Goal: Task Accomplishment & Management: Complete application form

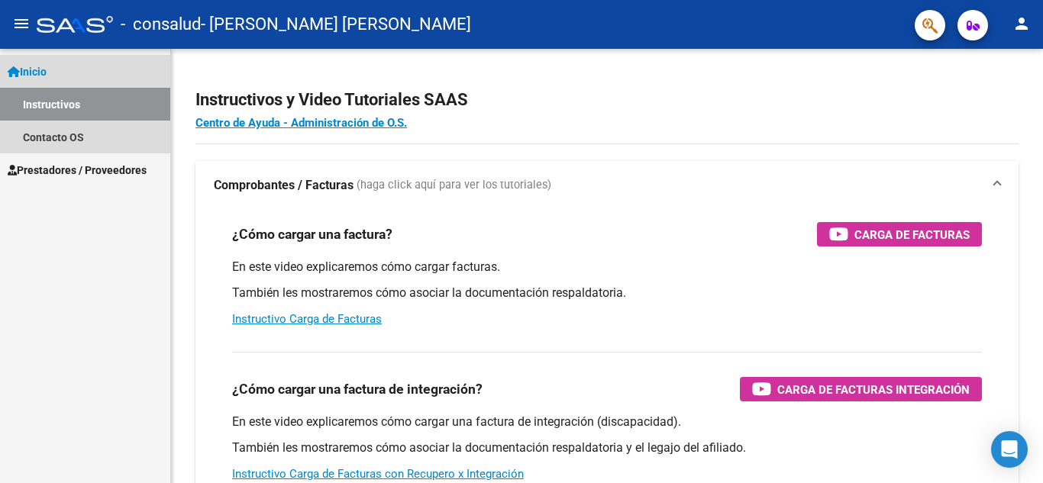
click at [71, 109] on link "Instructivos" at bounding box center [85, 104] width 170 height 33
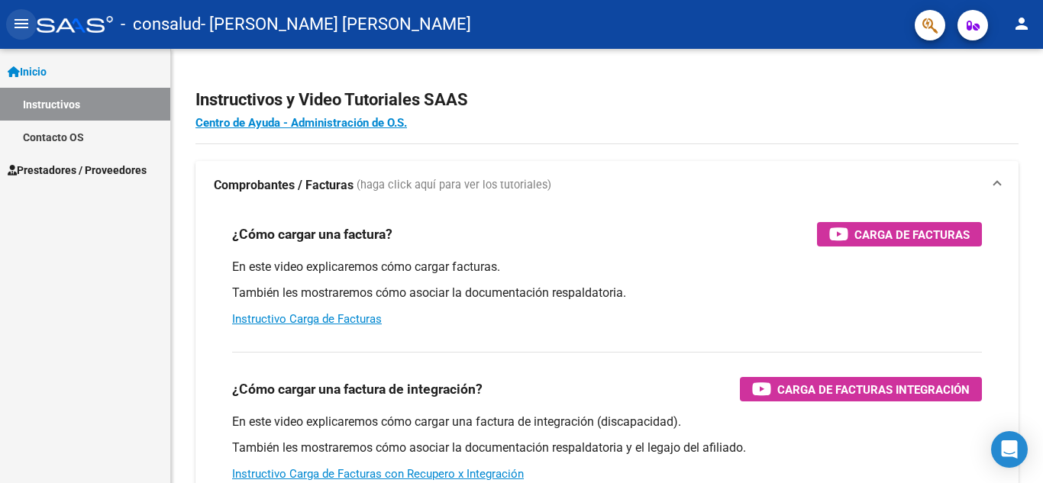
click at [22, 20] on mat-icon "menu" at bounding box center [21, 24] width 18 height 18
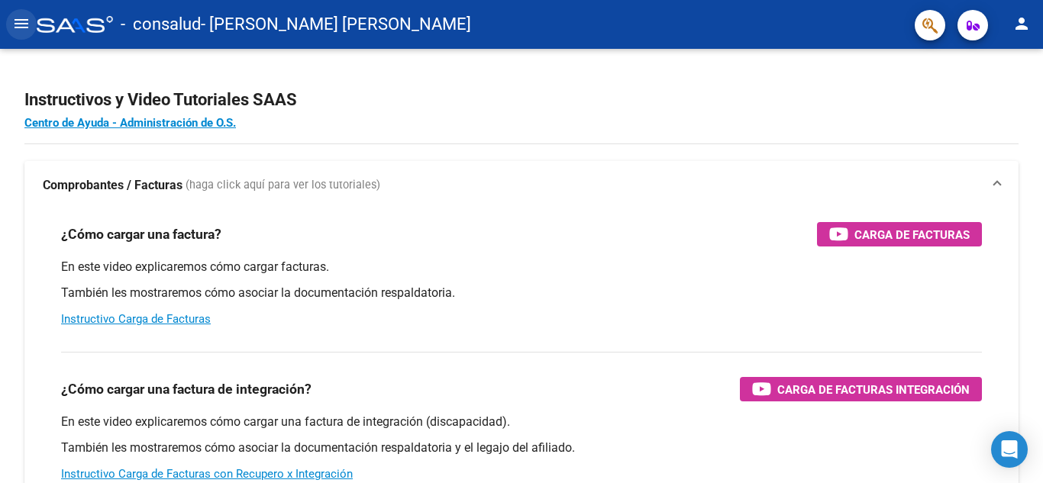
click at [21, 28] on mat-icon "menu" at bounding box center [21, 24] width 18 height 18
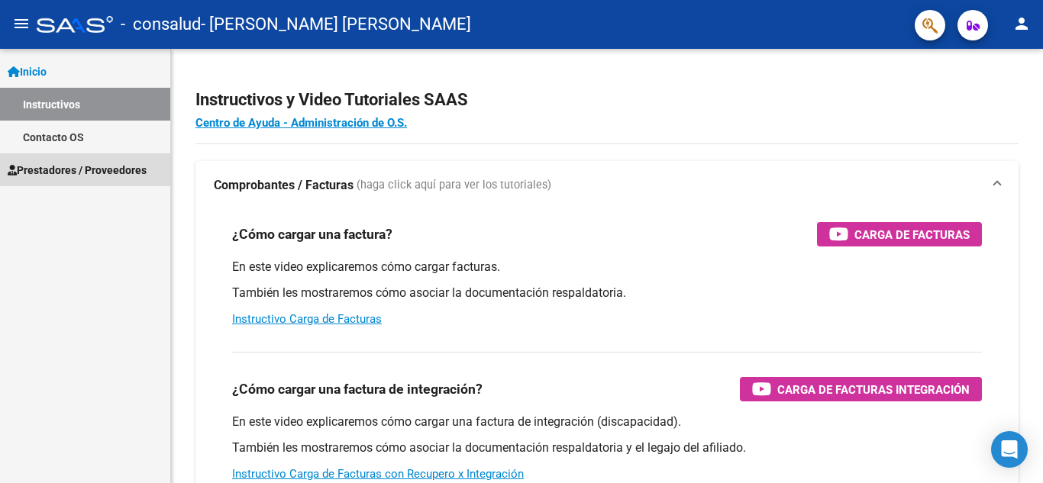
click at [66, 176] on span "Prestadores / Proveedores" at bounding box center [77, 170] width 139 height 17
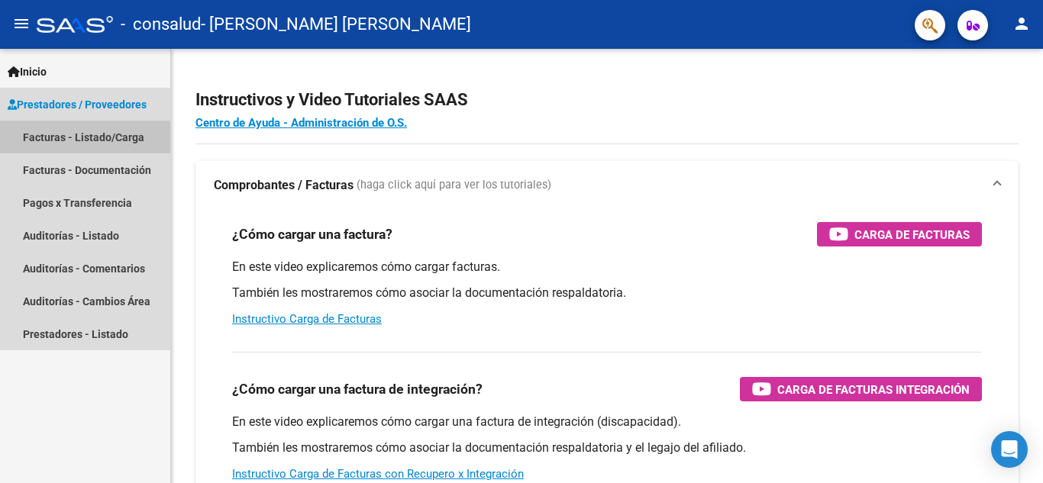
click at [60, 138] on link "Facturas - Listado/Carga" at bounding box center [85, 137] width 170 height 33
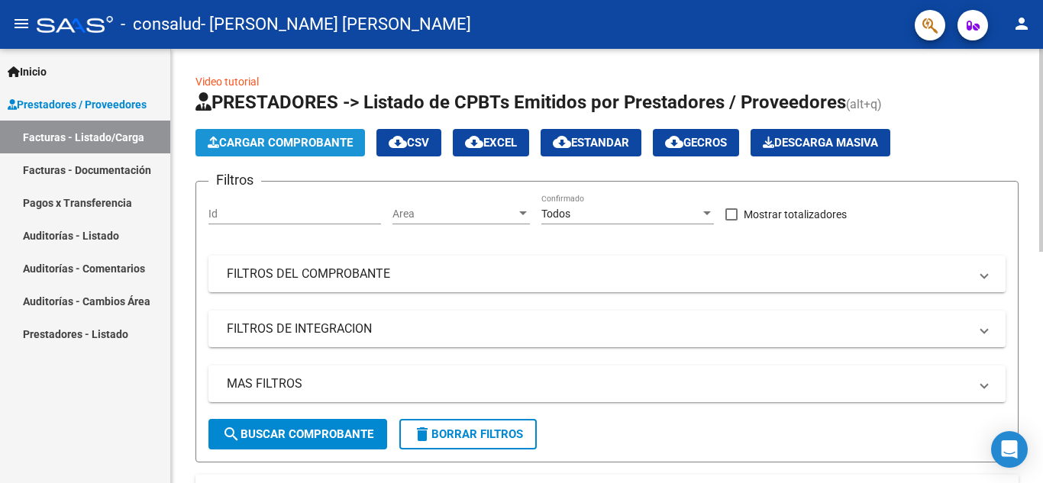
click at [266, 140] on span "Cargar Comprobante" at bounding box center [280, 143] width 145 height 14
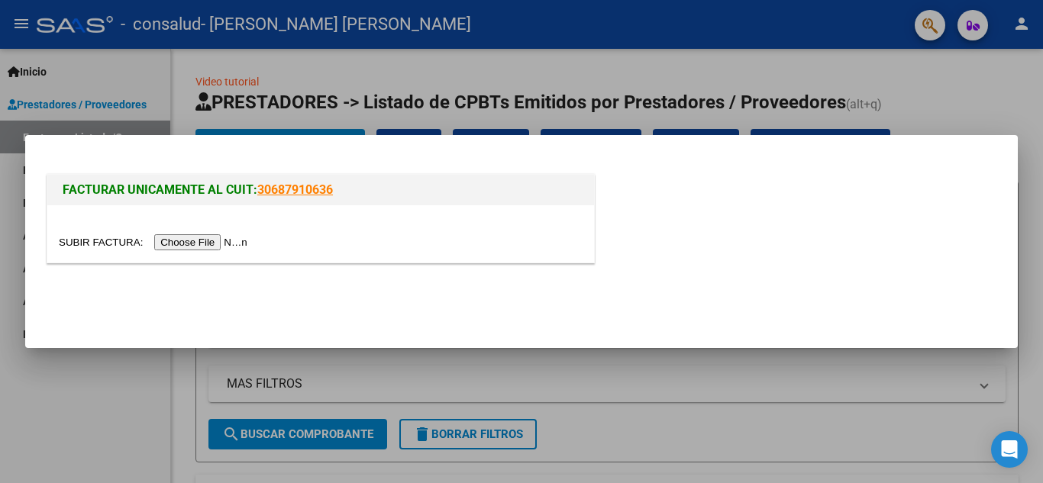
click at [205, 246] on input "file" at bounding box center [155, 242] width 193 height 16
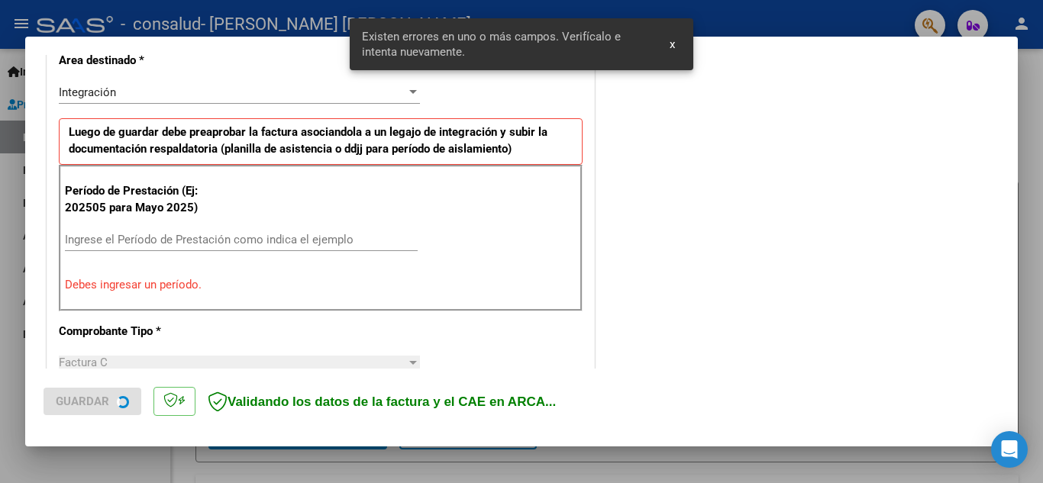
scroll to position [375, 0]
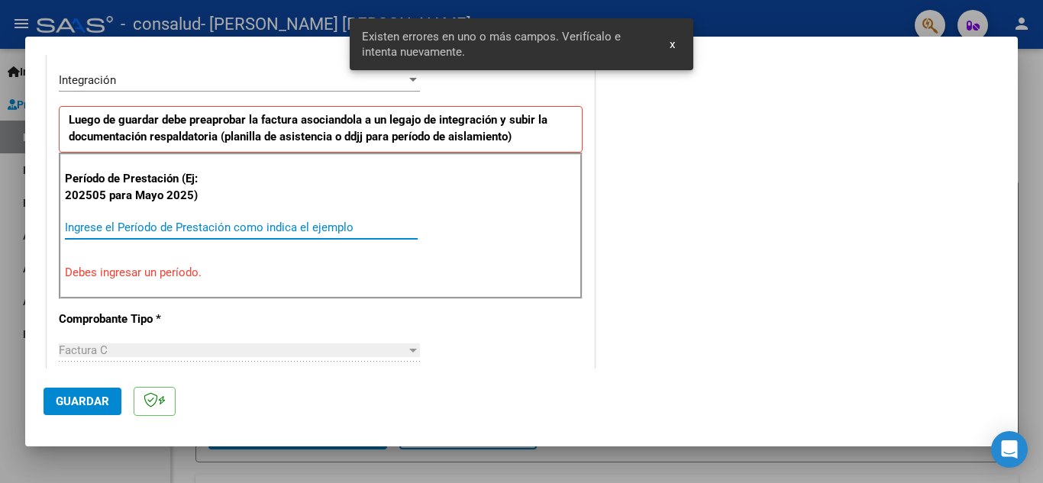
click at [110, 225] on input "Ingrese el Período de Prestación como indica el ejemplo" at bounding box center [241, 228] width 353 height 14
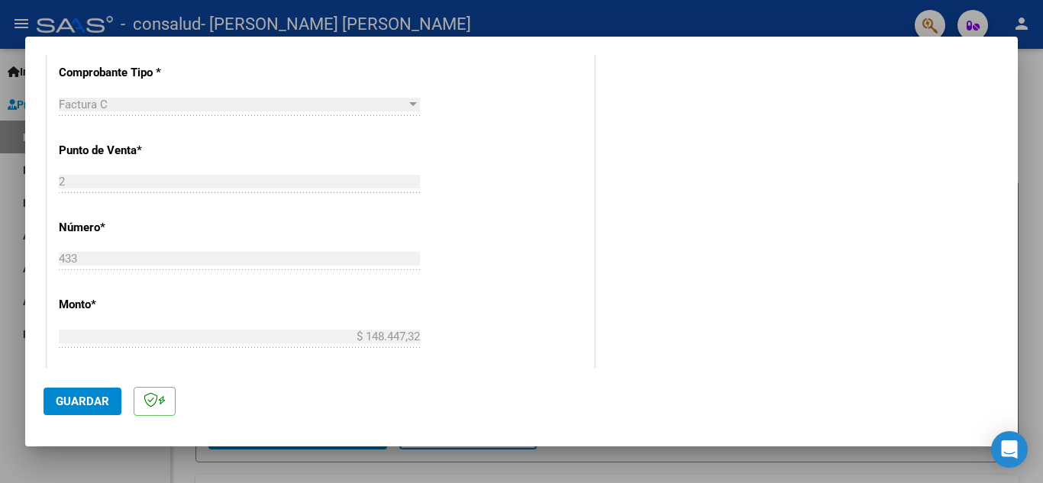
scroll to position [925, 0]
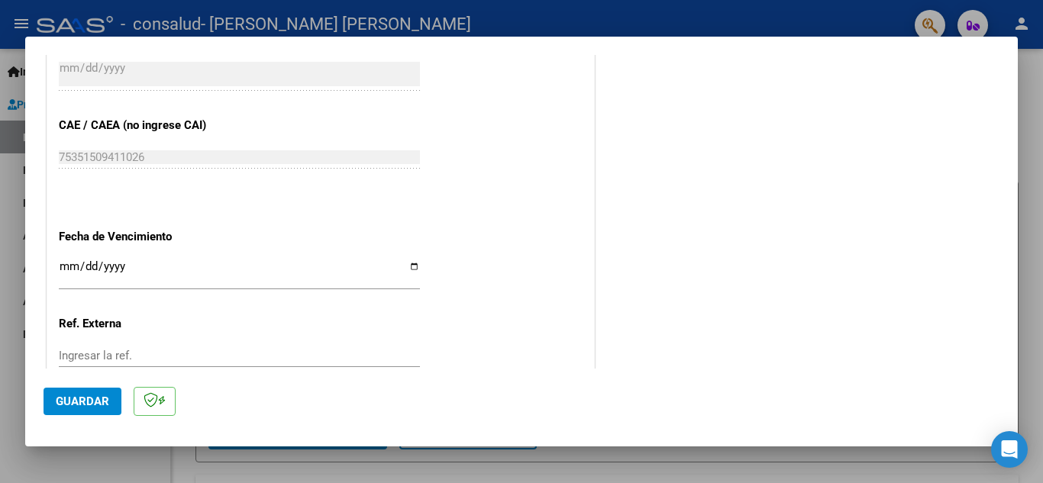
type input "202508"
click at [83, 405] on span "Guardar" at bounding box center [82, 402] width 53 height 14
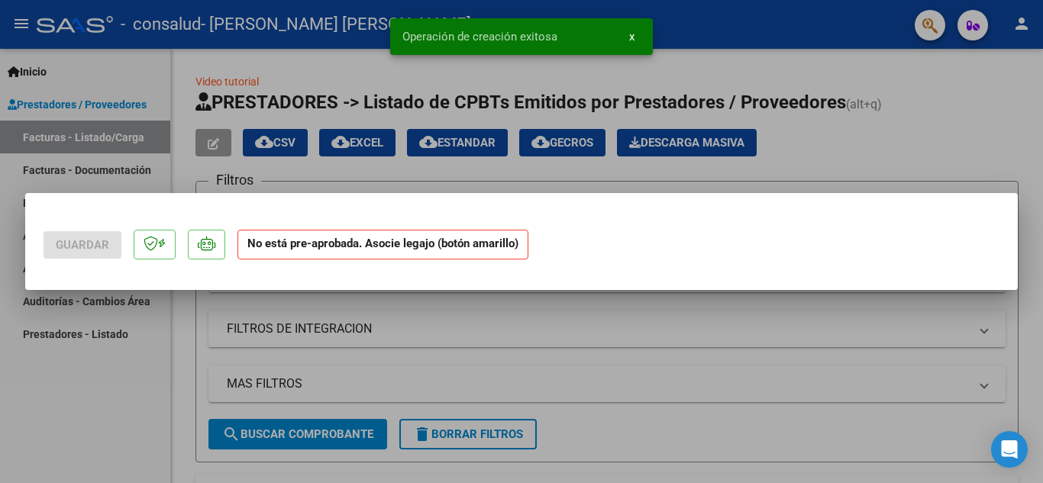
scroll to position [0, 0]
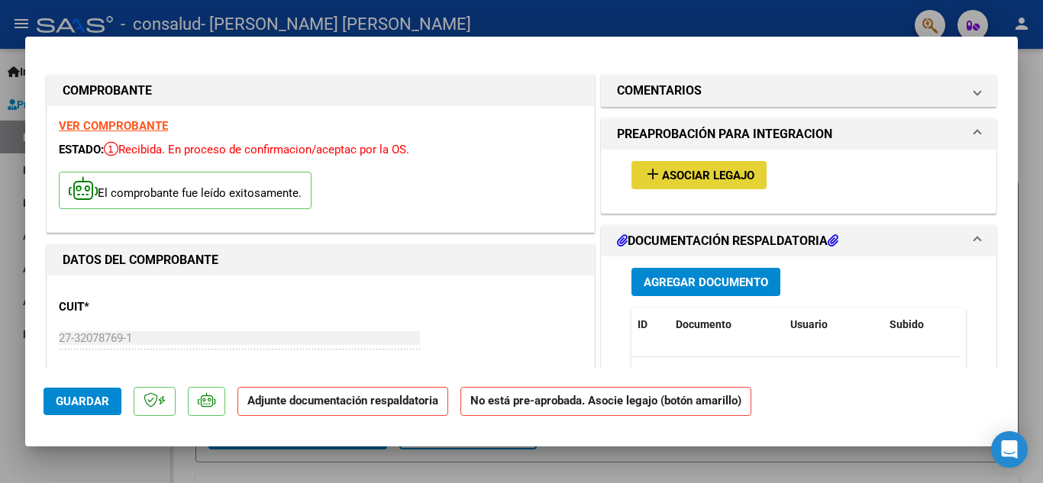
click at [699, 181] on span "Asociar Legajo" at bounding box center [708, 176] width 92 height 14
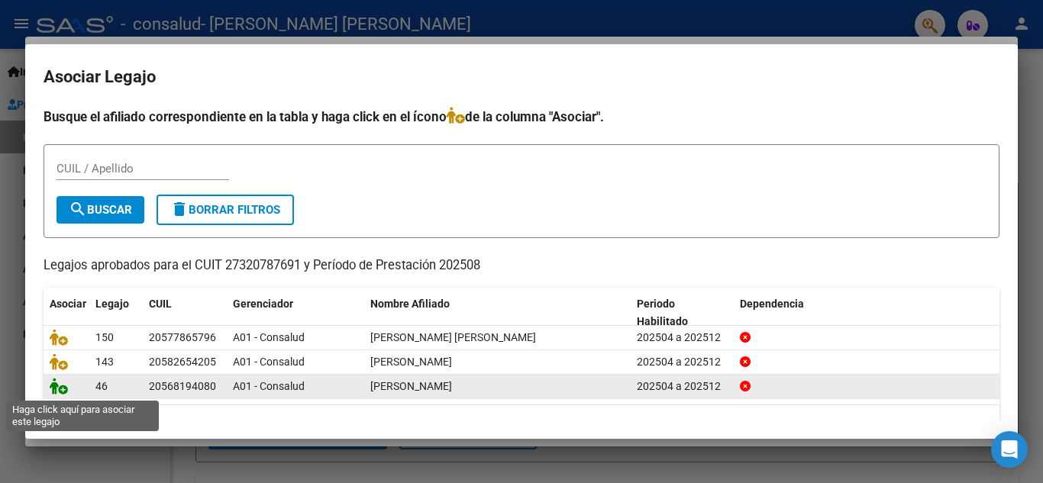
click at [62, 390] on icon at bounding box center [59, 386] width 18 height 17
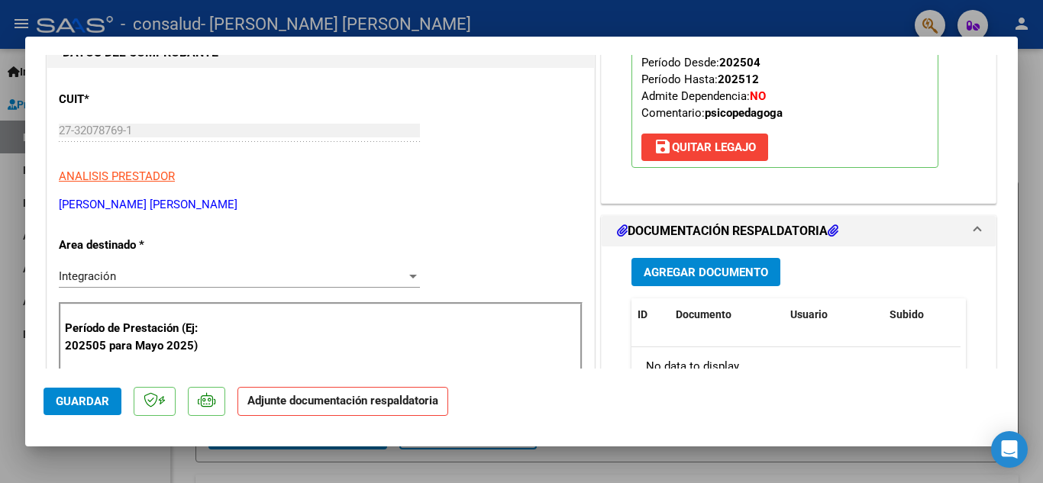
scroll to position [209, 0]
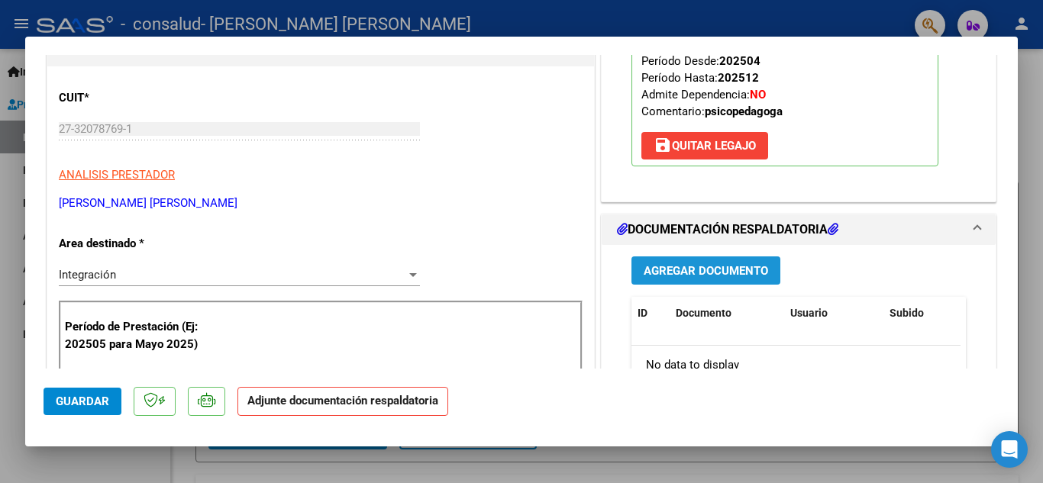
click at [680, 272] on span "Agregar Documento" at bounding box center [706, 271] width 124 height 14
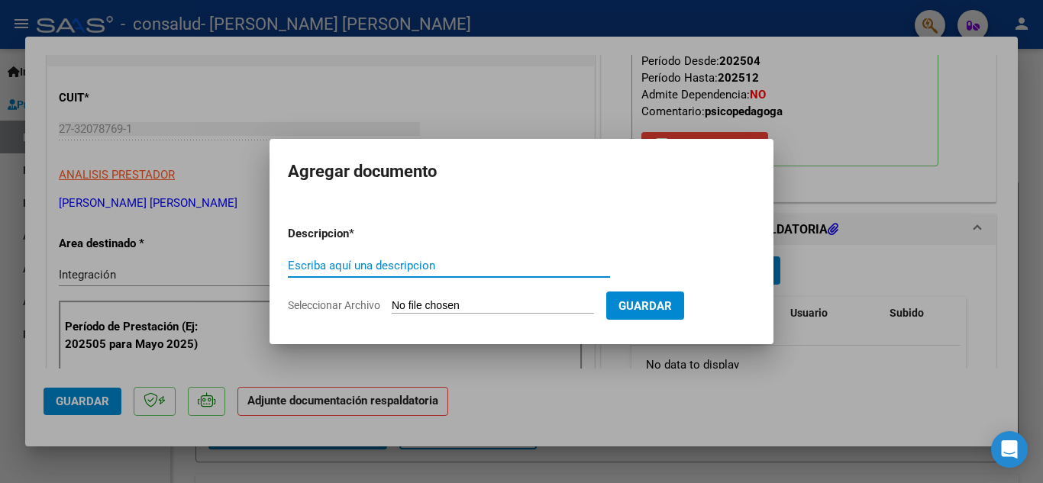
click at [463, 264] on input "Escriba aquí una descripcion" at bounding box center [449, 266] width 322 height 14
type input "planilla de asistencia"
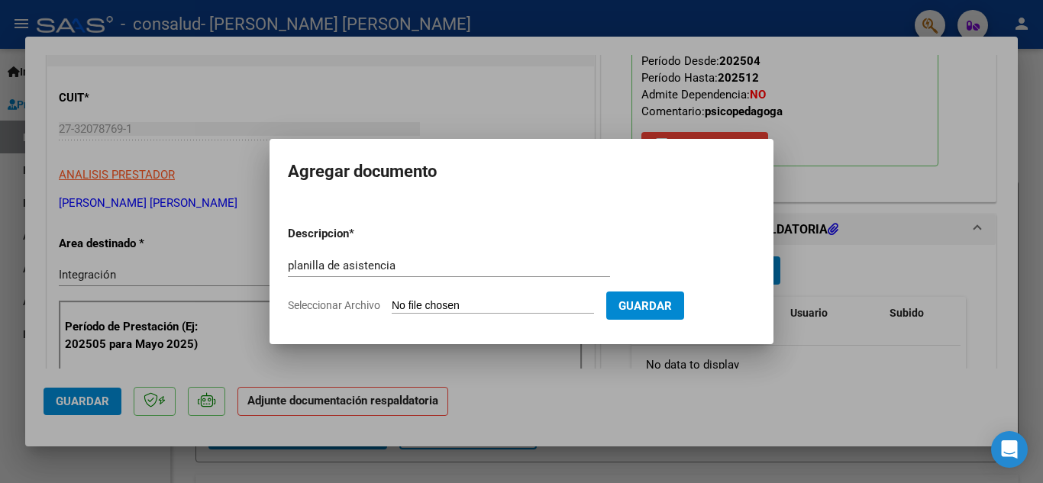
click at [584, 300] on input "Seleccionar Archivo" at bounding box center [493, 306] width 202 height 15
type input "C:\fakepath\planilla [PERSON_NAME][DATE].pdf"
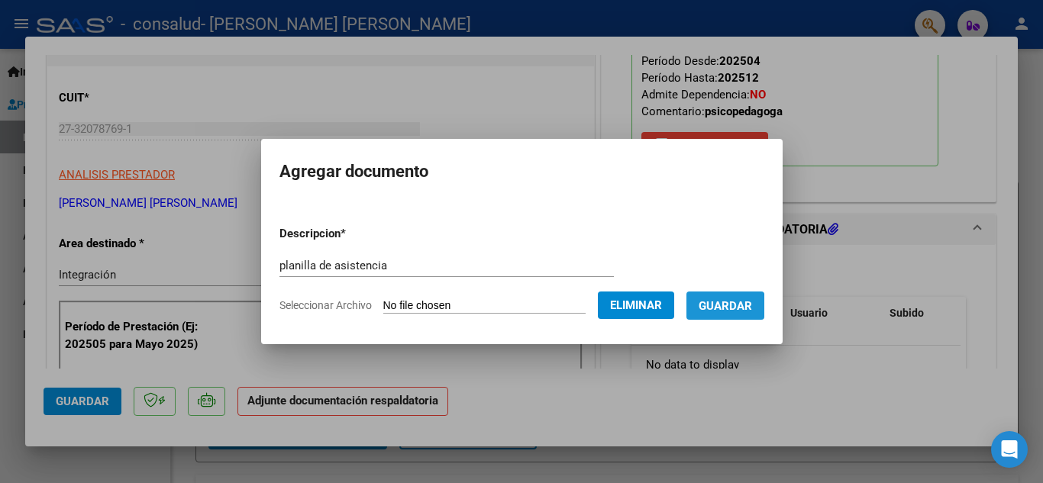
click at [730, 308] on span "Guardar" at bounding box center [725, 306] width 53 height 14
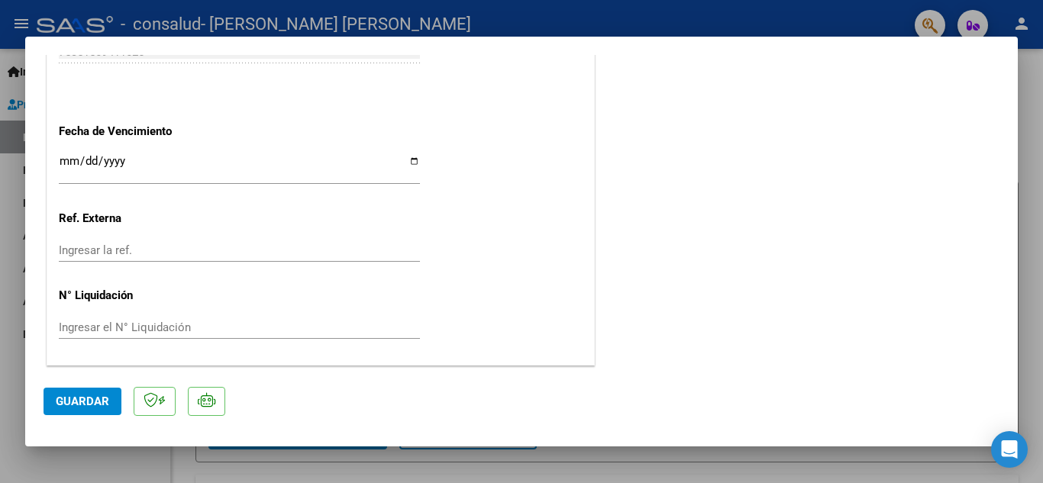
scroll to position [1021, 0]
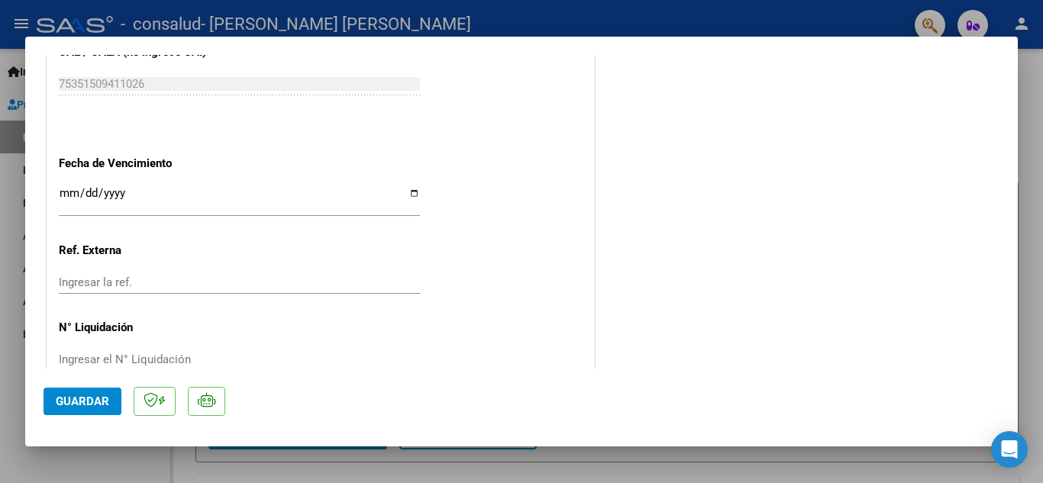
click at [68, 402] on span "Guardar" at bounding box center [82, 402] width 53 height 14
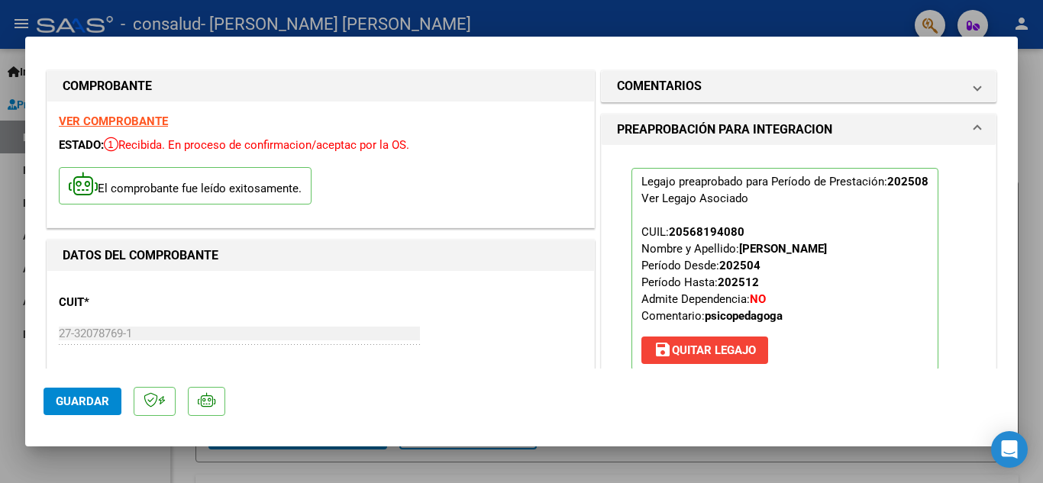
scroll to position [0, 0]
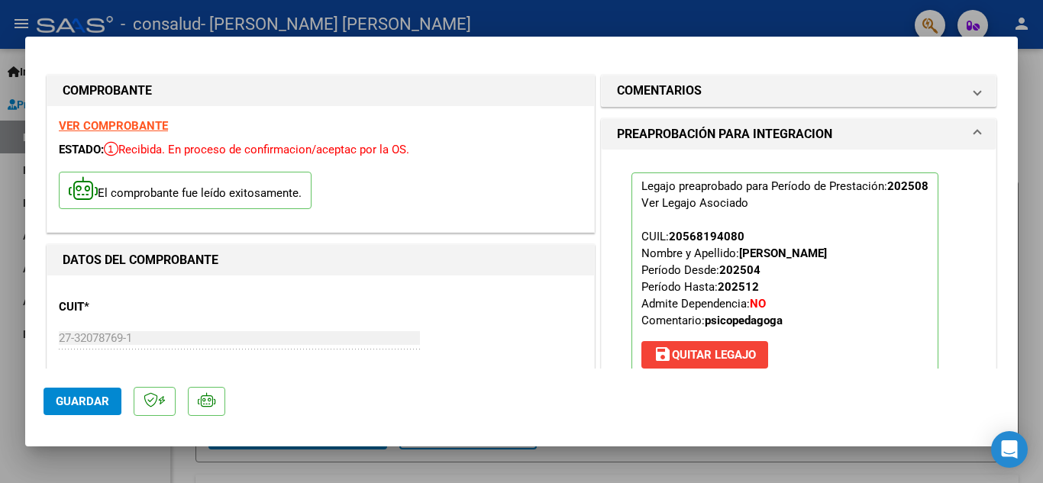
click at [121, 460] on div at bounding box center [521, 241] width 1043 height 483
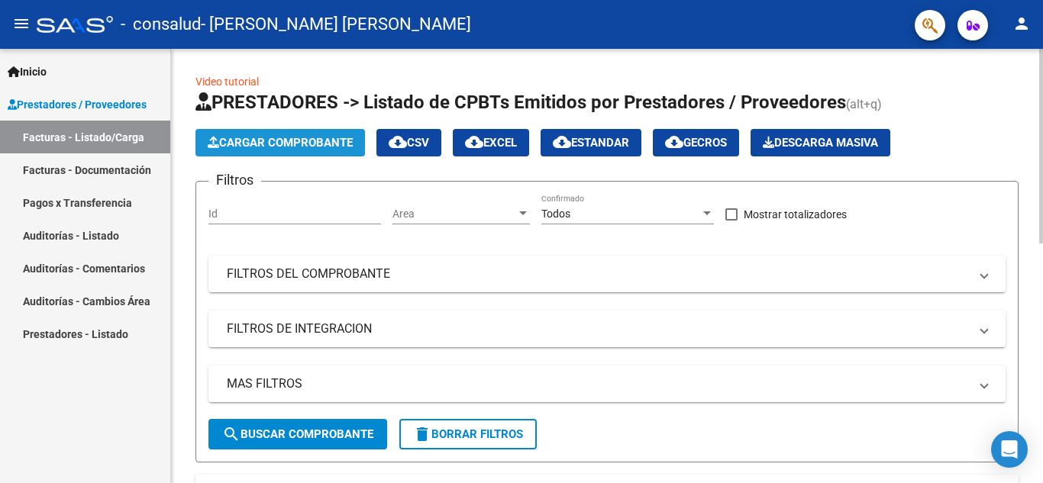
click at [303, 142] on span "Cargar Comprobante" at bounding box center [280, 143] width 145 height 14
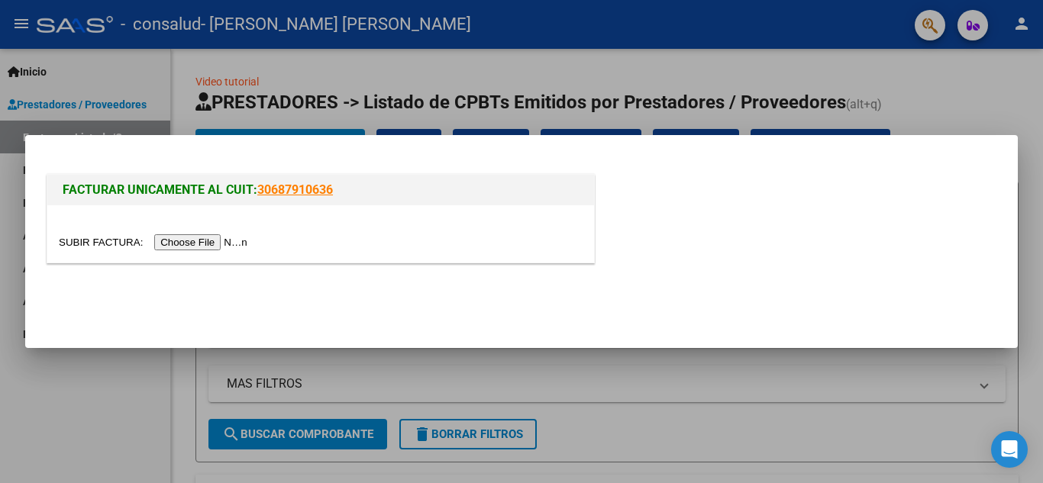
click at [213, 241] on input "file" at bounding box center [155, 242] width 193 height 16
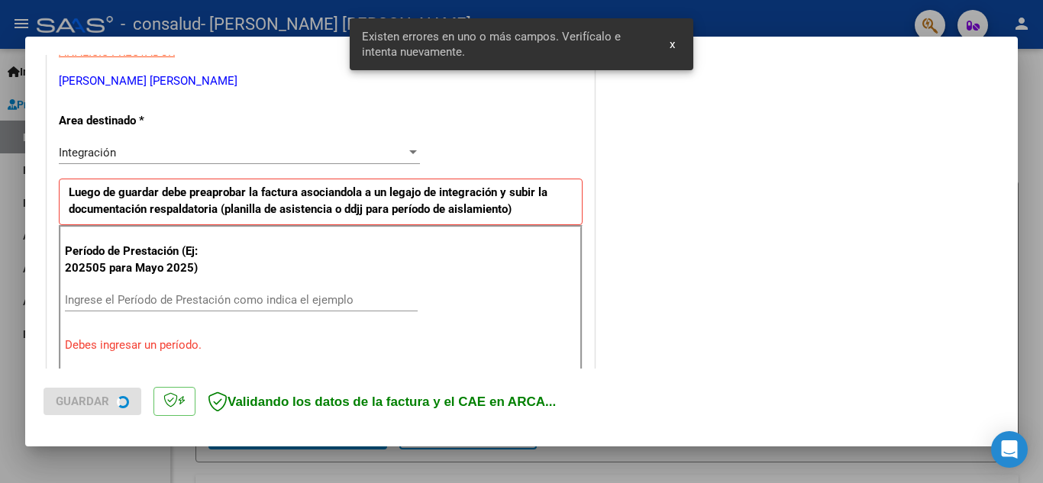
scroll to position [346, 0]
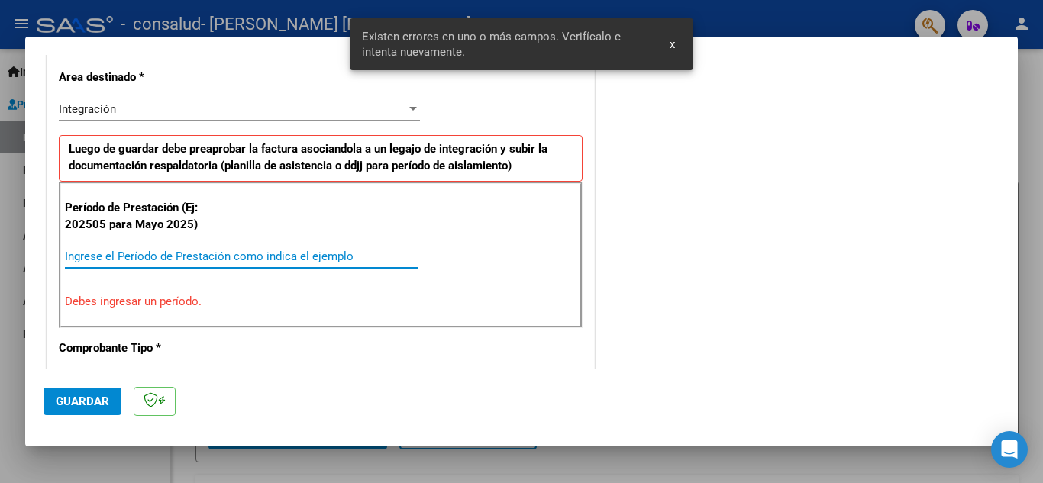
click at [136, 257] on input "Ingrese el Período de Prestación como indica el ejemplo" at bounding box center [241, 257] width 353 height 14
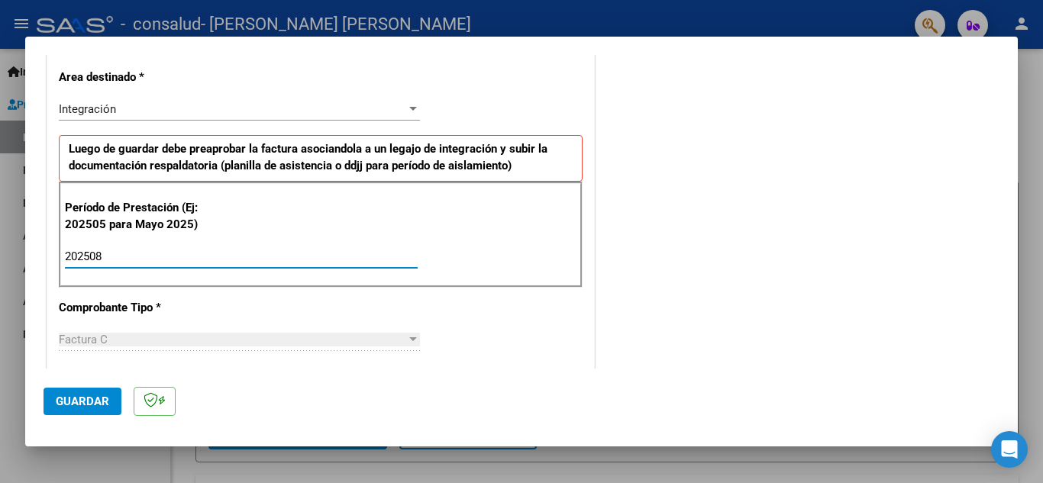
type input "202508"
click at [102, 403] on span "Guardar" at bounding box center [82, 402] width 53 height 14
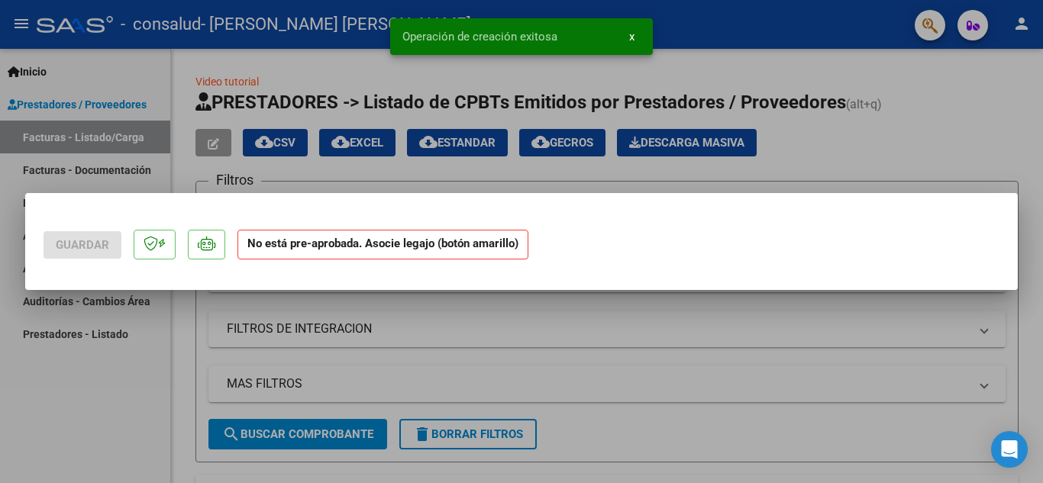
scroll to position [0, 0]
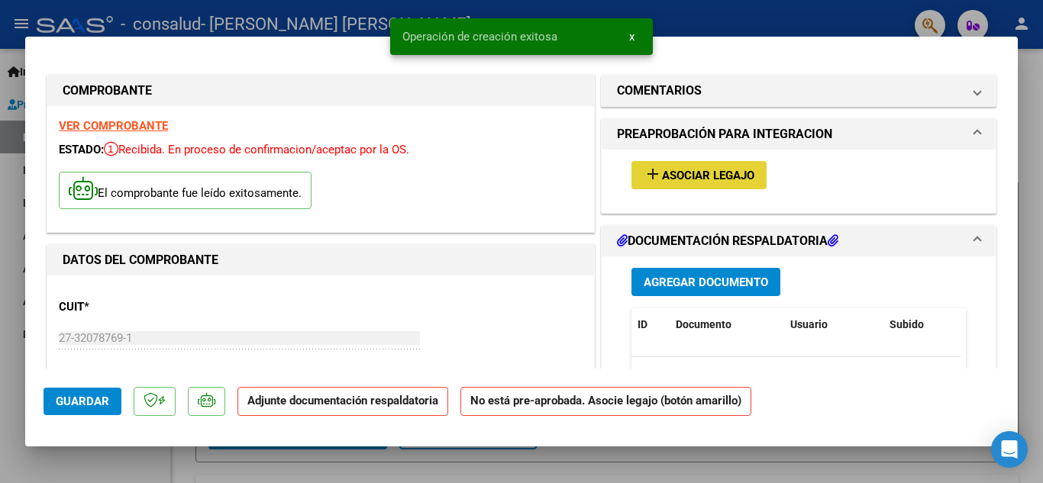
click at [680, 174] on span "Asociar Legajo" at bounding box center [708, 176] width 92 height 14
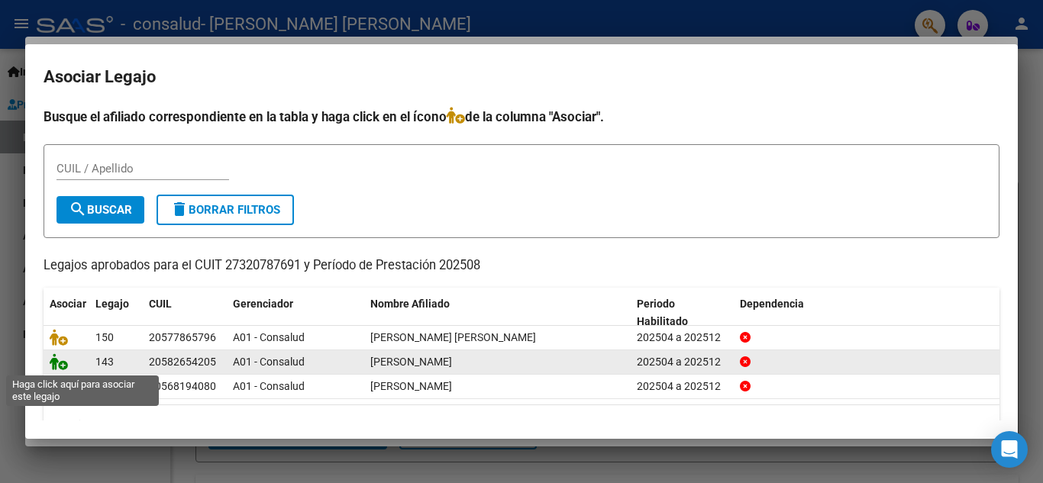
click at [64, 367] on icon at bounding box center [59, 362] width 18 height 17
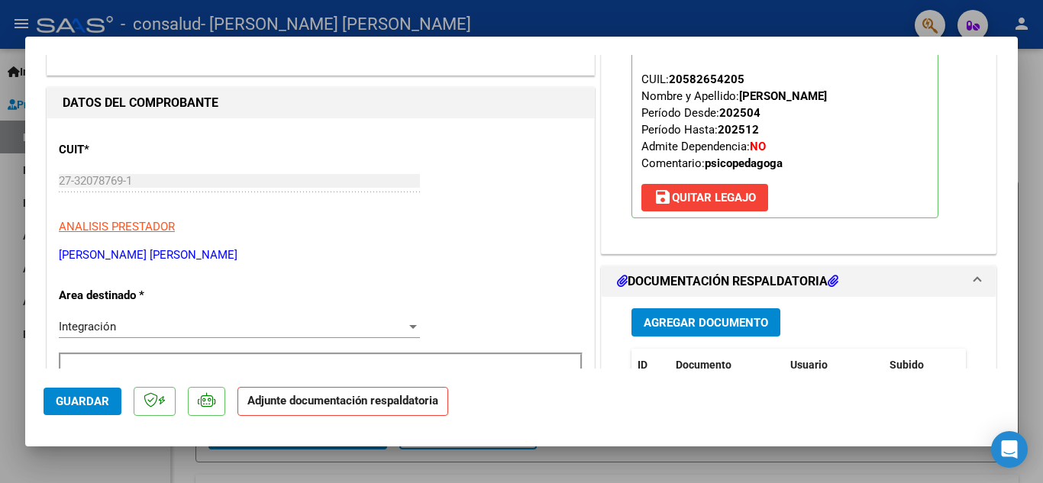
scroll to position [158, 0]
click at [680, 323] on span "Agregar Documento" at bounding box center [706, 322] width 124 height 14
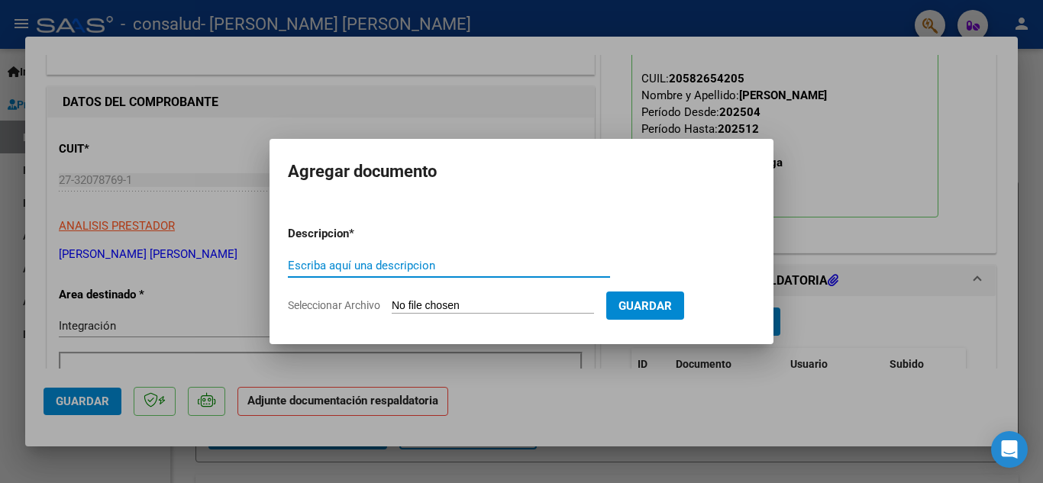
click at [385, 263] on input "Escriba aquí una descripcion" at bounding box center [449, 266] width 322 height 14
type input "planilla de asistencia"
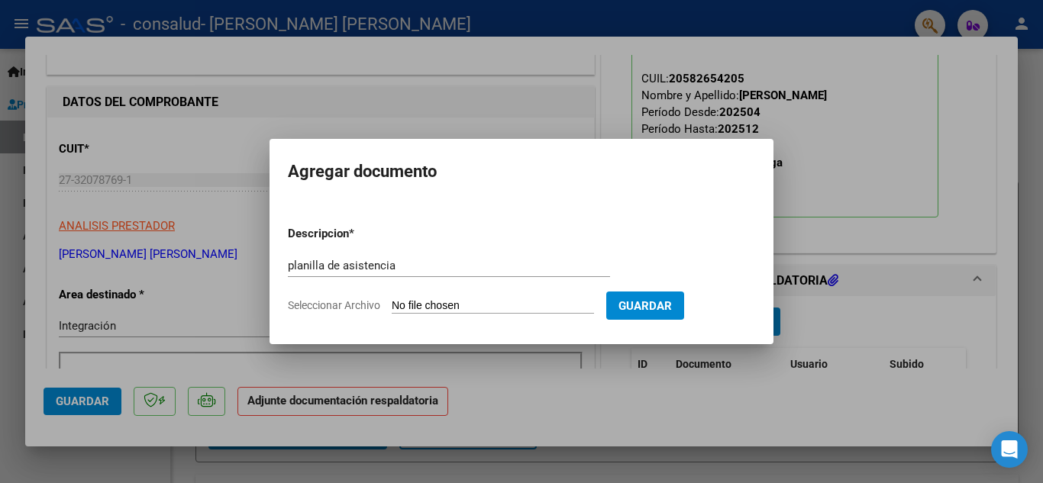
click at [530, 304] on input "Seleccionar Archivo" at bounding box center [493, 306] width 202 height 15
type input "C:\fakepath\planilla [PERSON_NAME] [DATE].pdf"
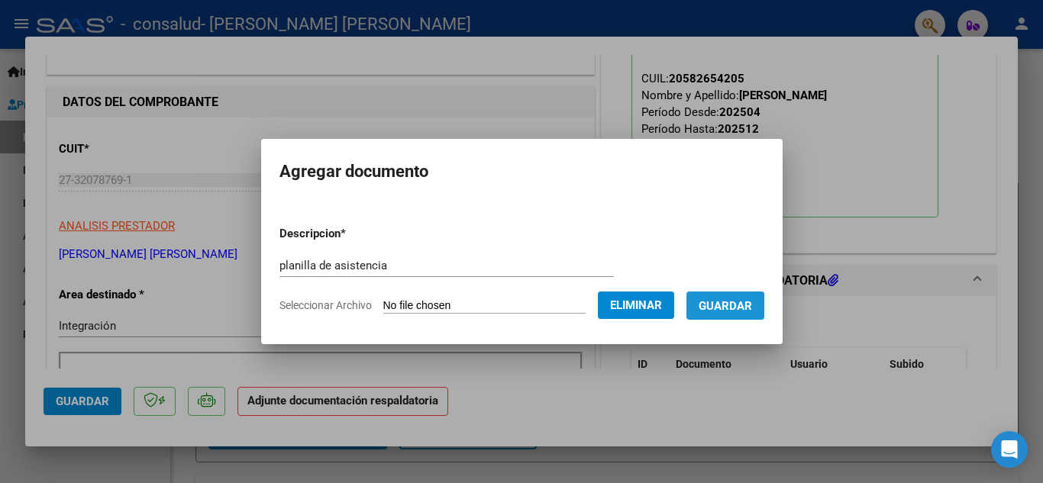
click at [727, 307] on span "Guardar" at bounding box center [725, 306] width 53 height 14
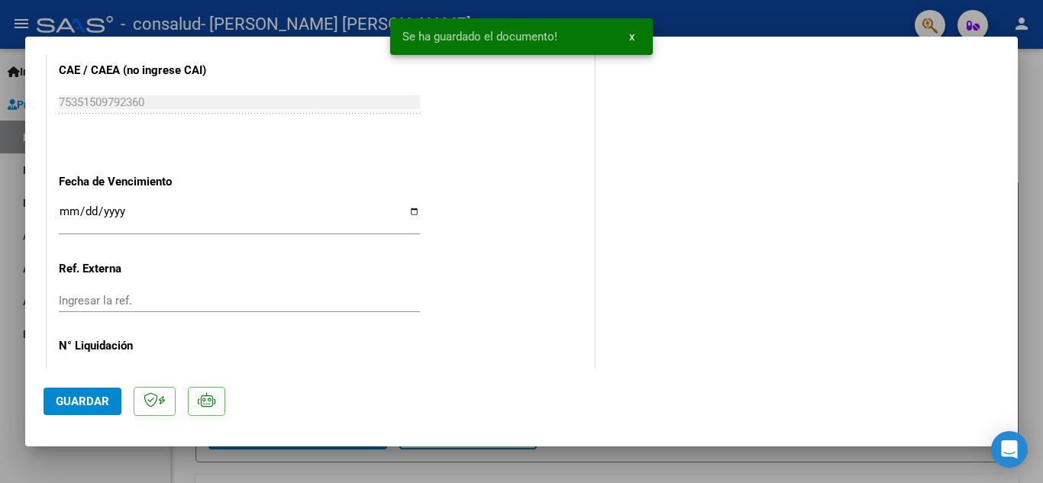
scroll to position [1053, 0]
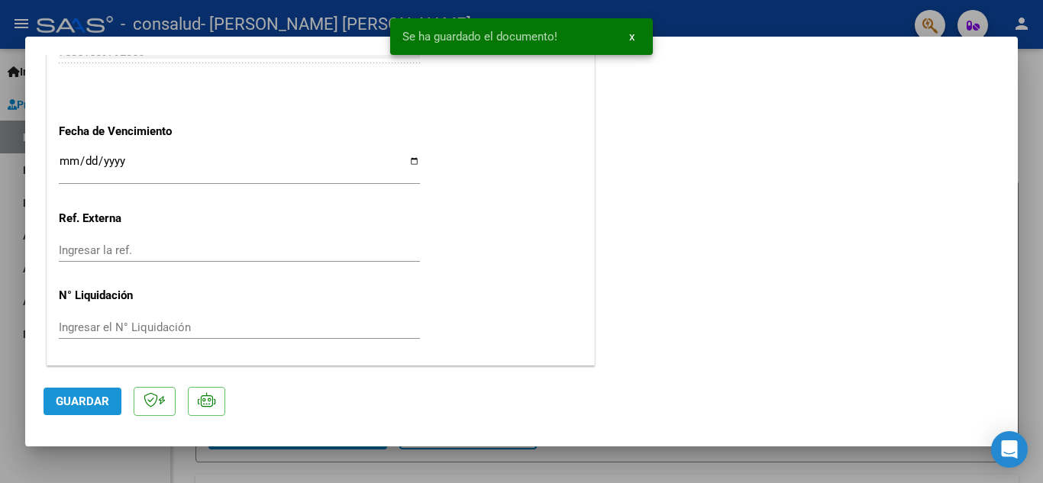
click at [75, 408] on span "Guardar" at bounding box center [82, 402] width 53 height 14
click at [69, 467] on div at bounding box center [521, 241] width 1043 height 483
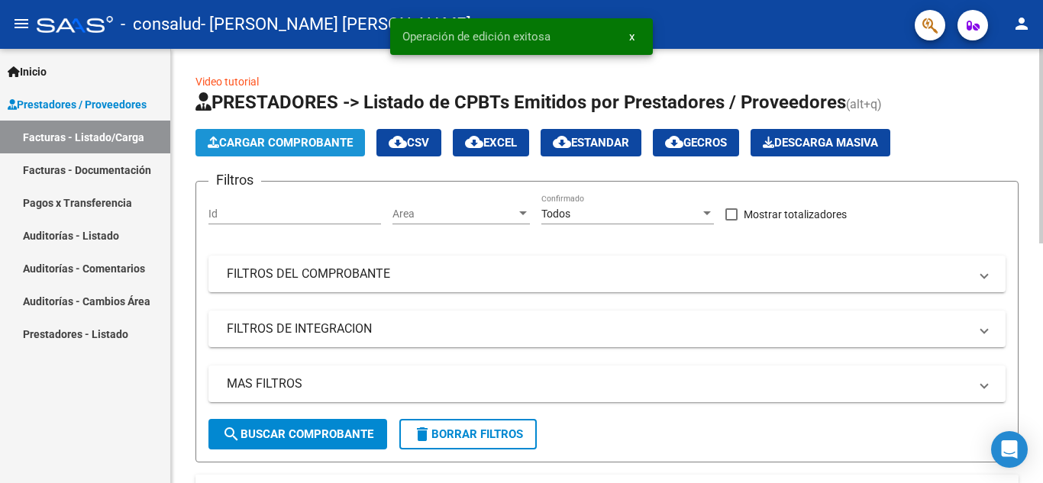
click at [266, 139] on span "Cargar Comprobante" at bounding box center [280, 143] width 145 height 14
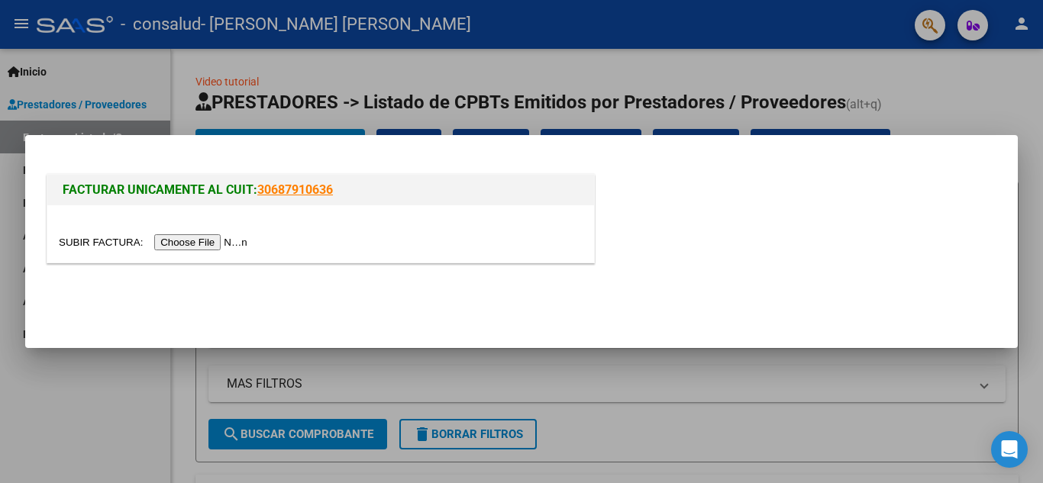
click at [217, 245] on input "file" at bounding box center [155, 242] width 193 height 16
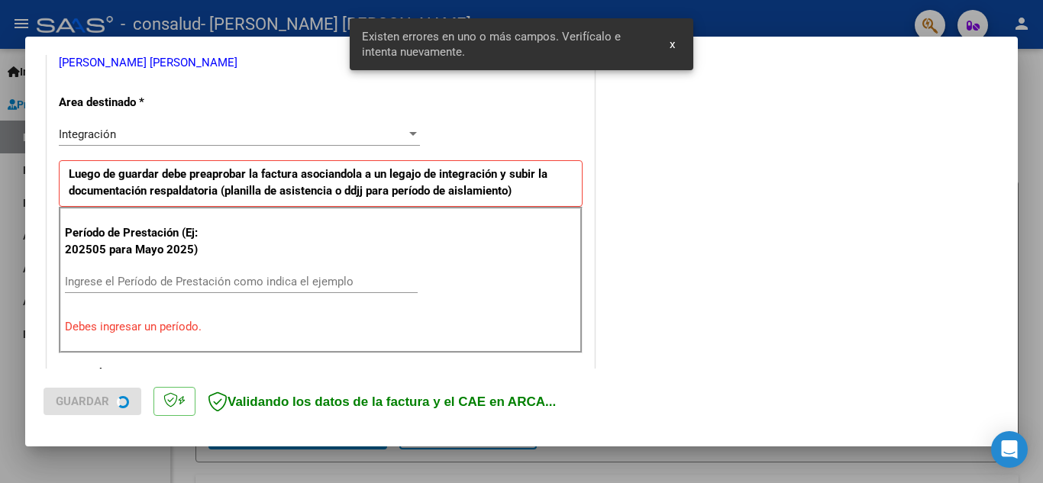
scroll to position [346, 0]
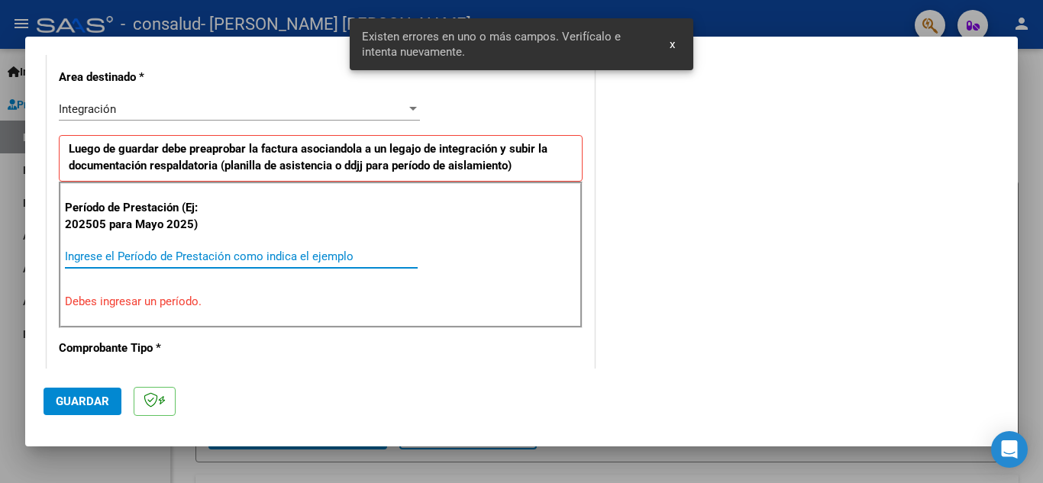
click at [133, 253] on input "Ingrese el Período de Prestación como indica el ejemplo" at bounding box center [241, 257] width 353 height 14
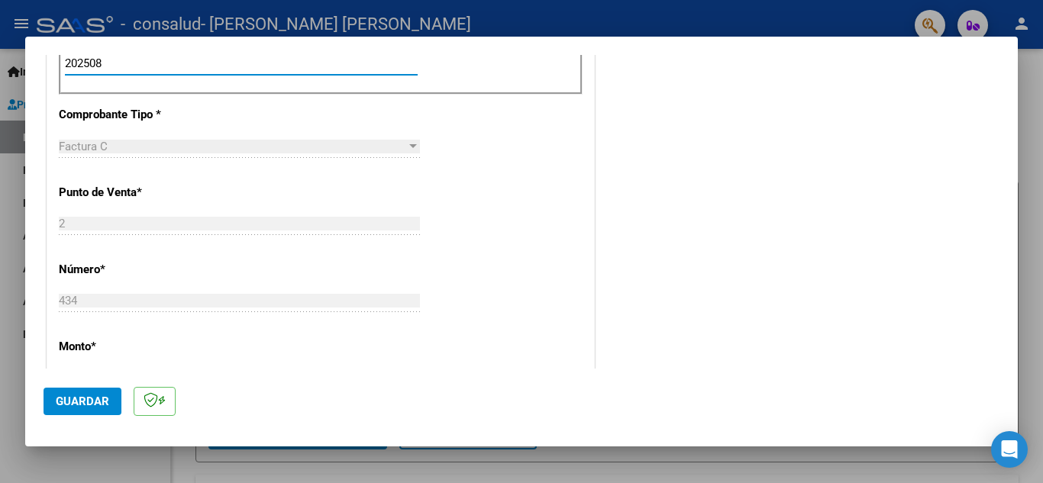
scroll to position [858, 0]
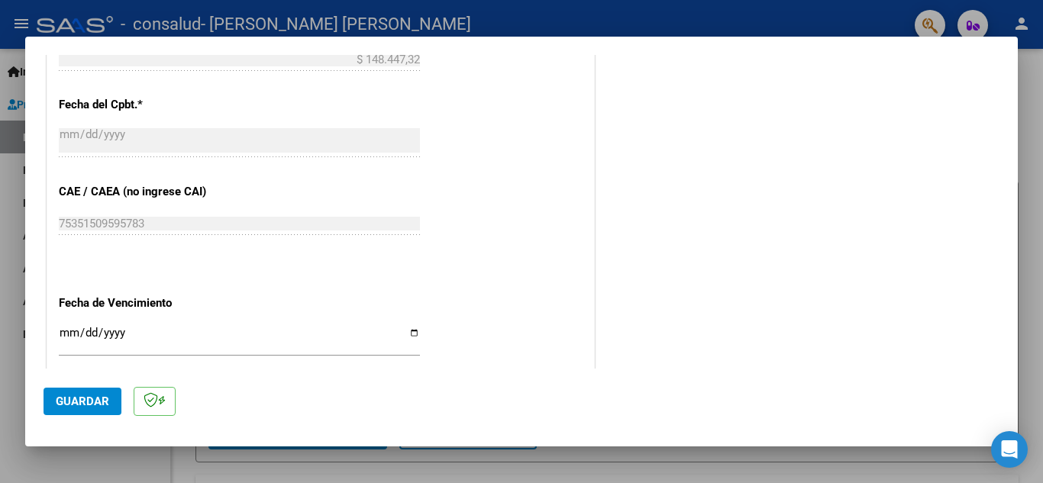
type input "202508"
click at [75, 402] on span "Guardar" at bounding box center [82, 402] width 53 height 14
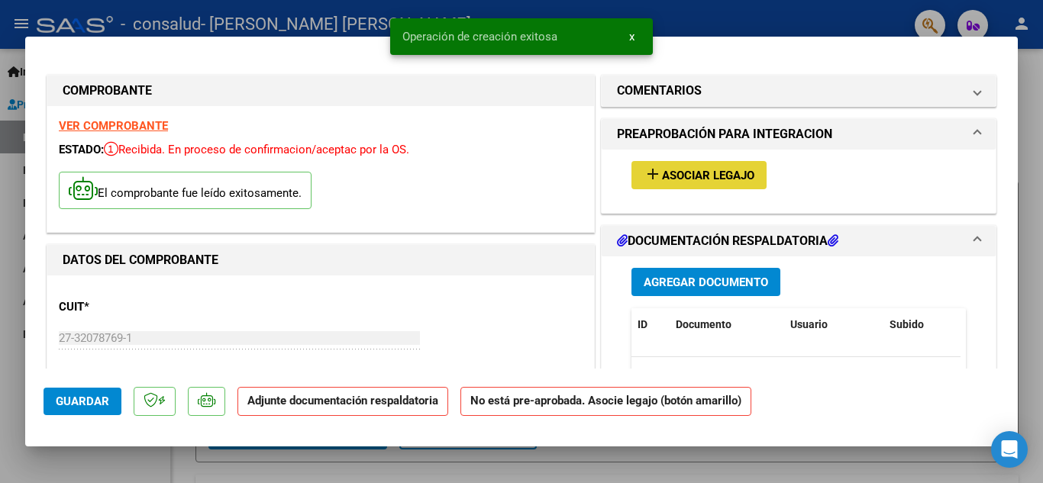
click at [709, 176] on span "Asociar Legajo" at bounding box center [708, 176] width 92 height 14
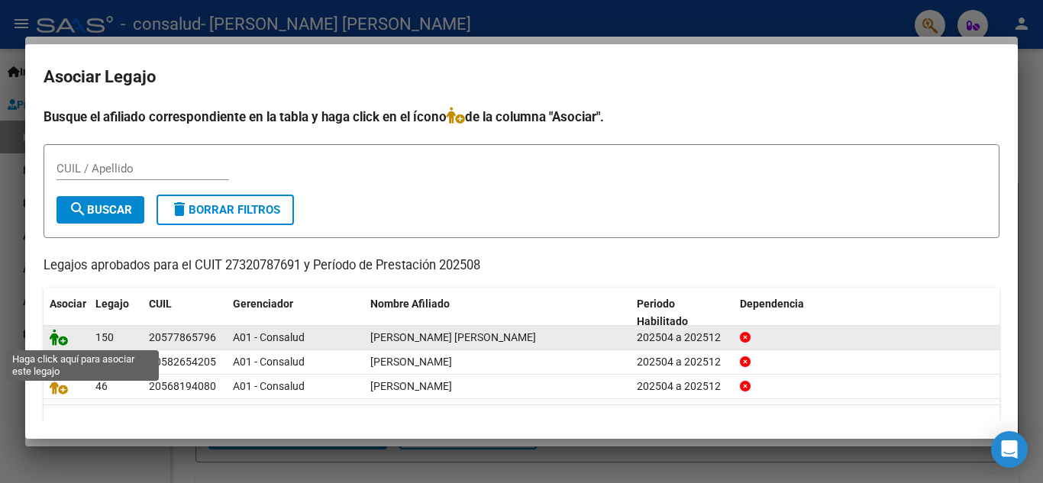
click at [62, 341] on icon at bounding box center [59, 337] width 18 height 17
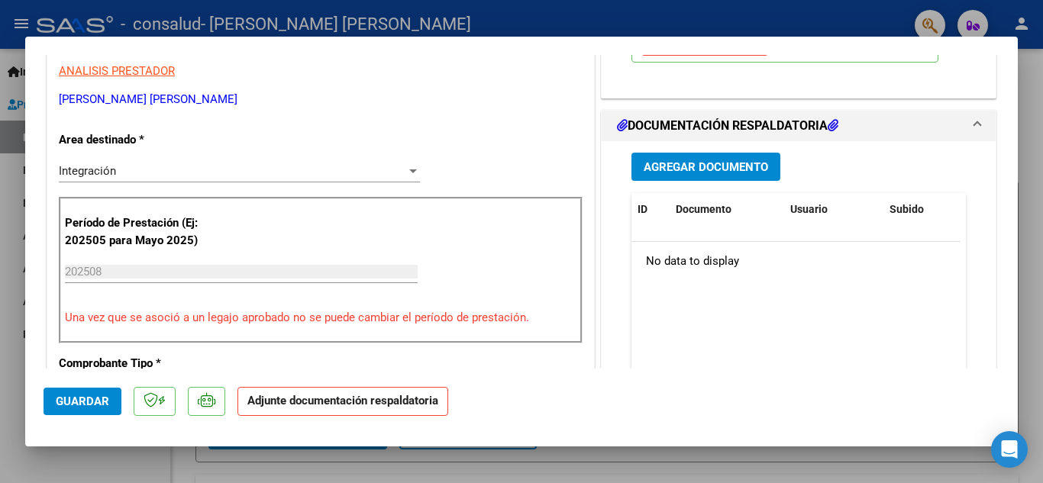
scroll to position [308, 0]
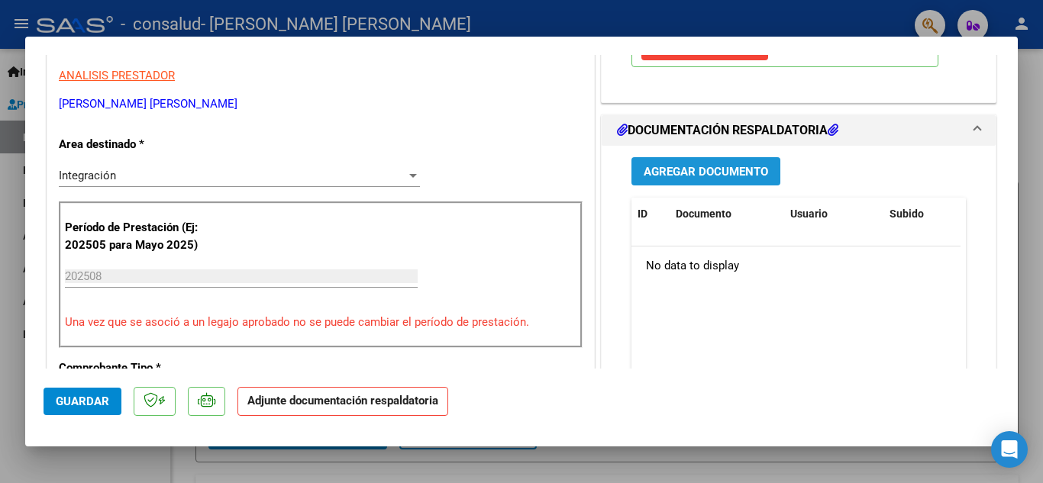
click at [672, 171] on span "Agregar Documento" at bounding box center [706, 172] width 124 height 14
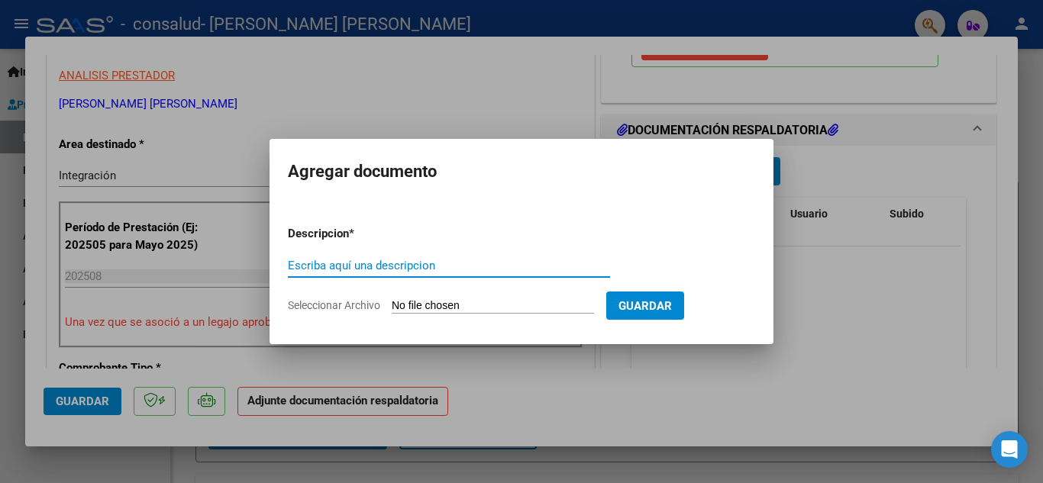
click at [401, 267] on input "Escriba aquí una descripcion" at bounding box center [449, 266] width 322 height 14
type input "planilla de asistencia"
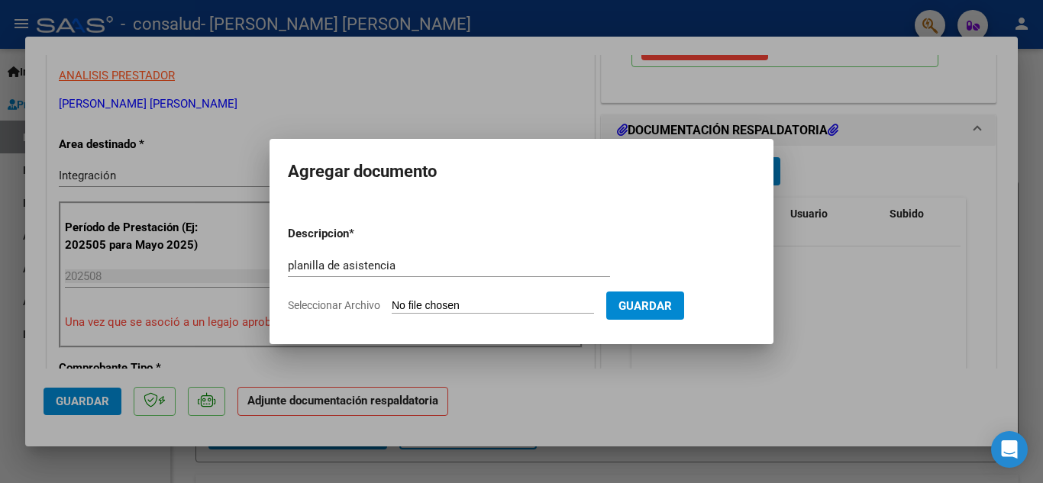
click at [541, 305] on input "Seleccionar Archivo" at bounding box center [493, 306] width 202 height 15
type input "C:\fakepath\planilla [PERSON_NAME][DATE].pdf"
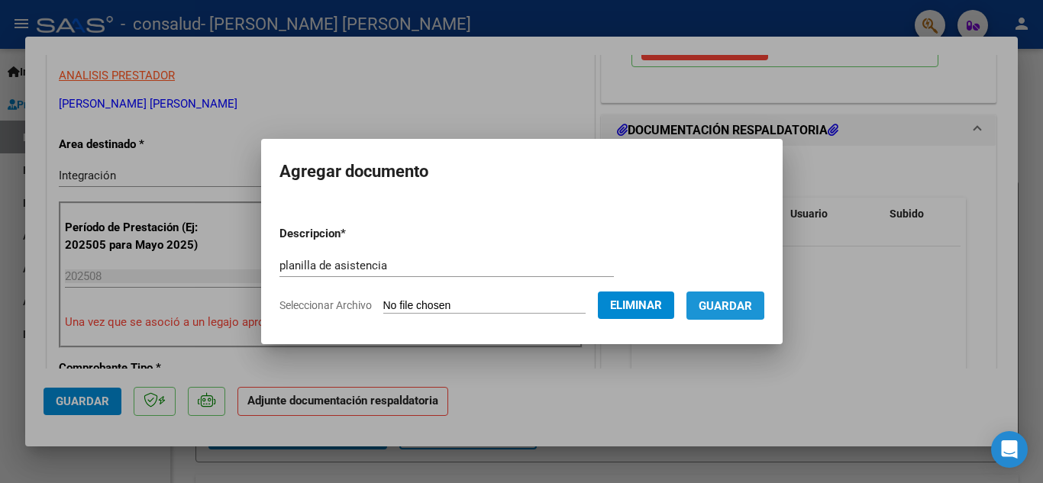
click at [730, 302] on span "Guardar" at bounding box center [725, 306] width 53 height 14
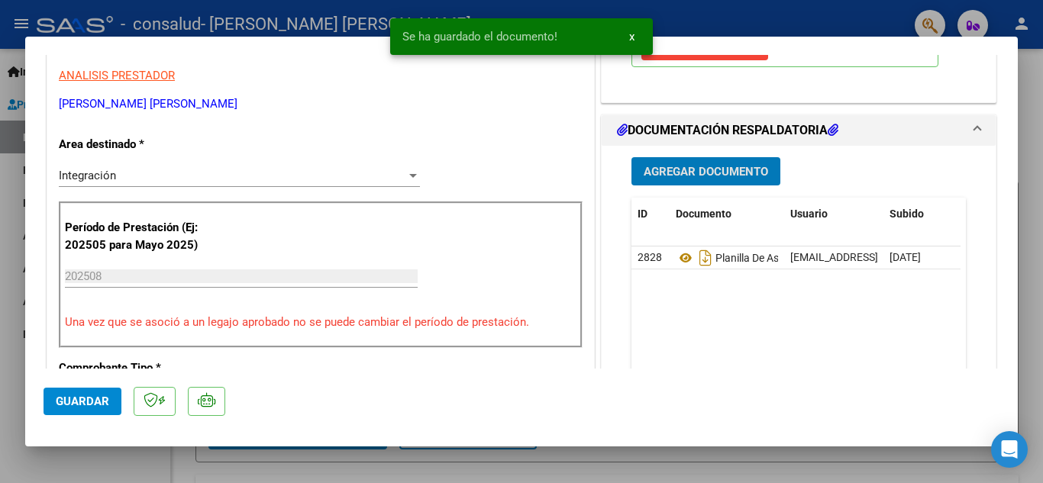
click at [84, 403] on span "Guardar" at bounding box center [82, 402] width 53 height 14
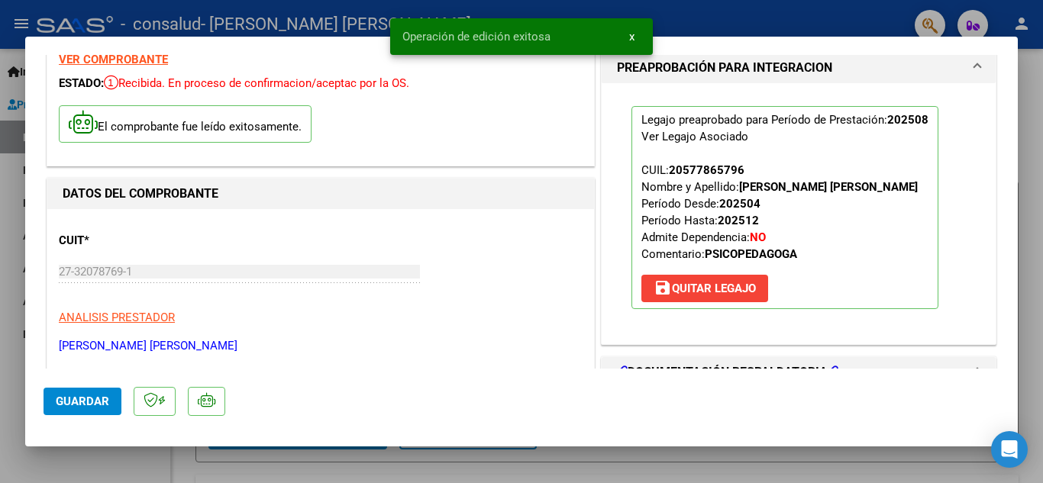
scroll to position [0, 0]
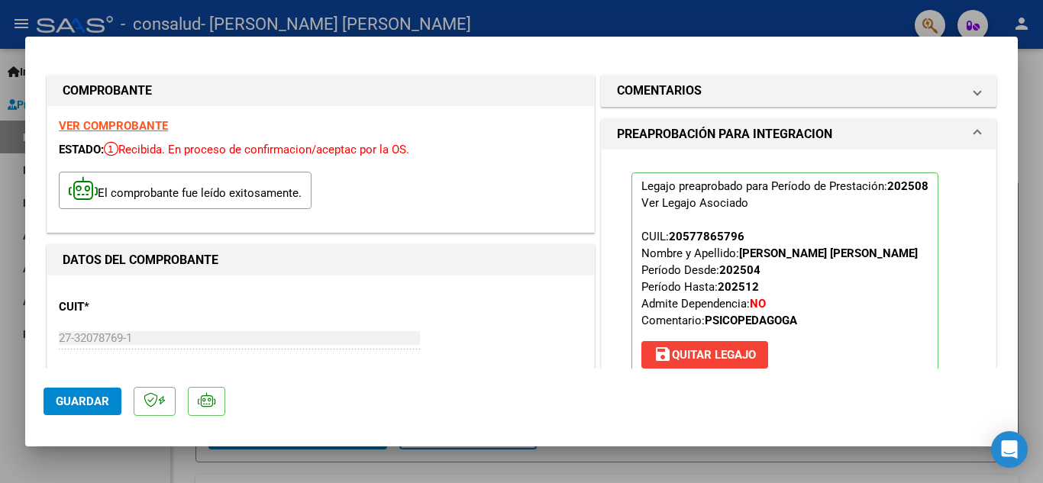
click at [98, 470] on div at bounding box center [521, 241] width 1043 height 483
